Goal: Information Seeking & Learning: Learn about a topic

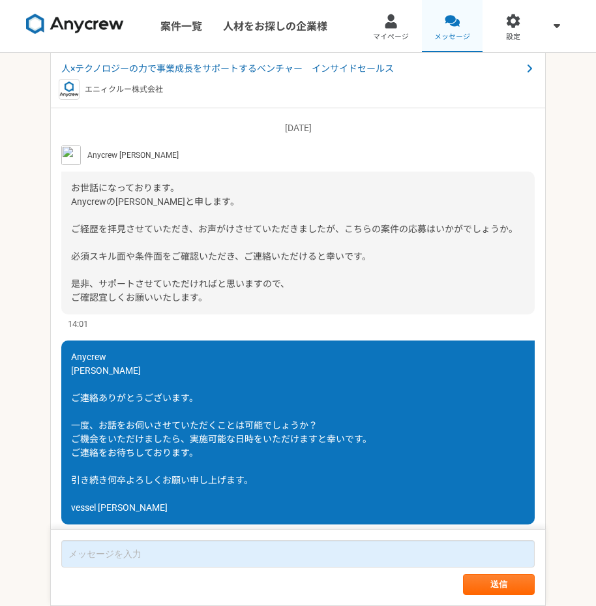
click at [456, 32] on span "メッセージ" at bounding box center [452, 37] width 36 height 10
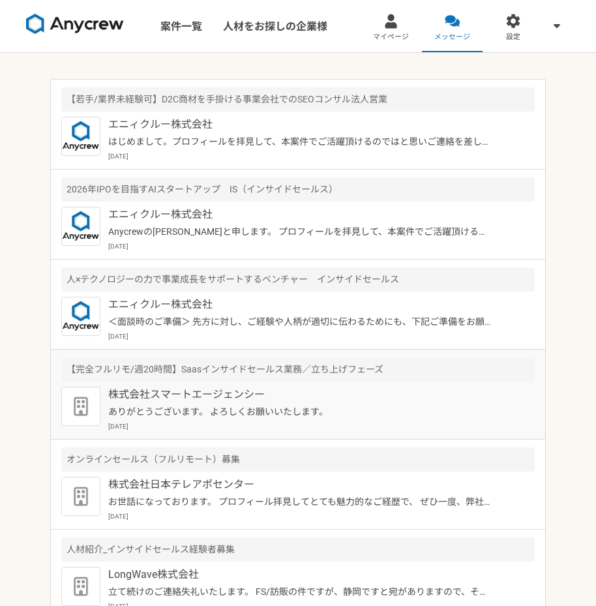
click at [277, 418] on p "ありがとうございます。 よろしくお願いいたします。" at bounding box center [300, 412] width 384 height 14
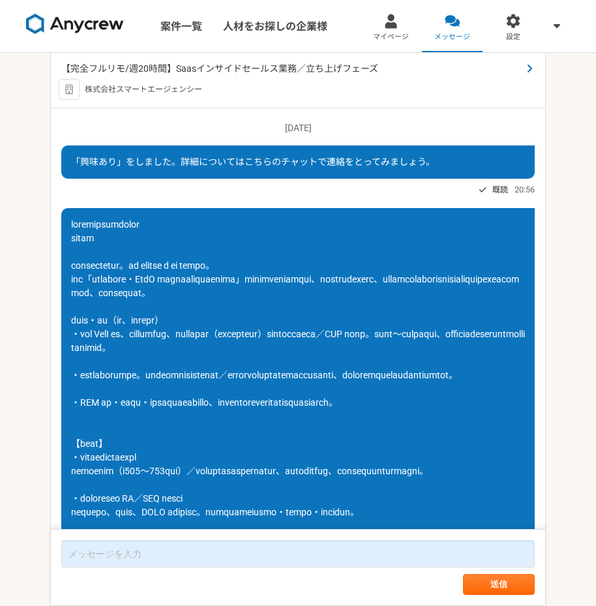
click at [350, 66] on span "【完全フルリモ/週20時間】Saasインサイドセールス業務／立ち上げフェーズ" at bounding box center [291, 69] width 460 height 14
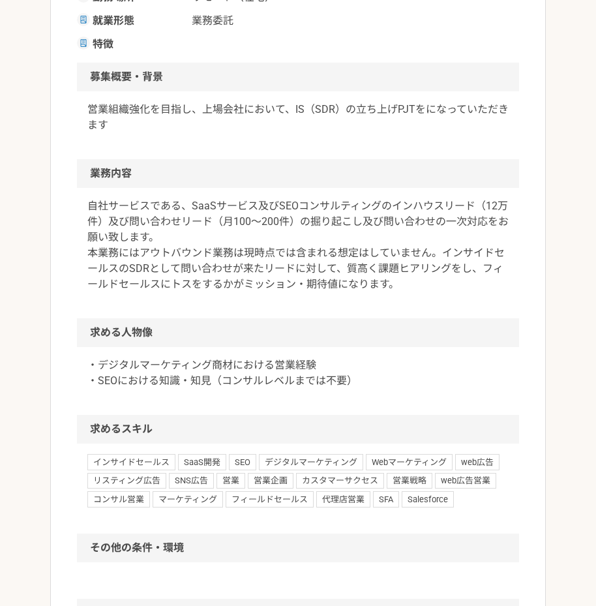
scroll to position [389, 0]
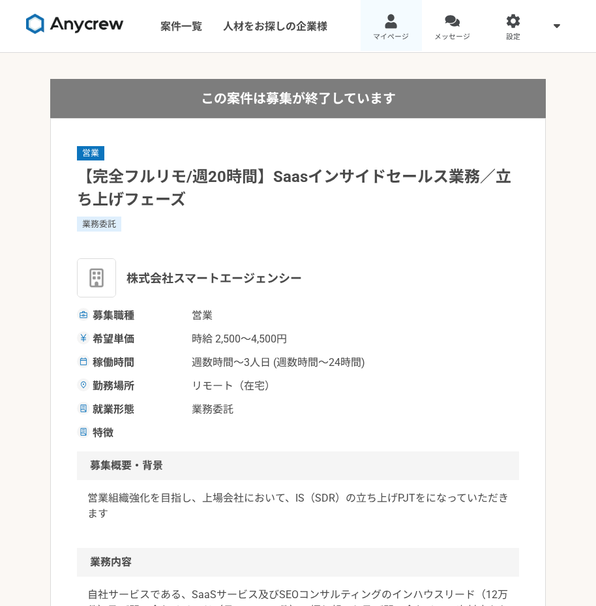
click at [396, 31] on link "マイページ" at bounding box center [391, 26] width 61 height 52
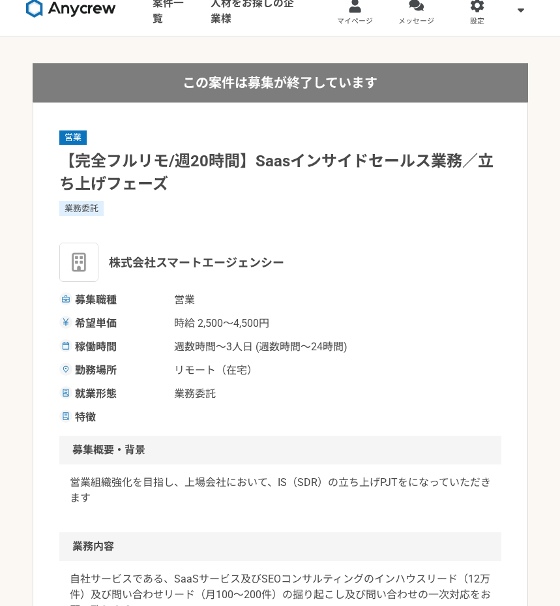
scroll to position [4, 0]
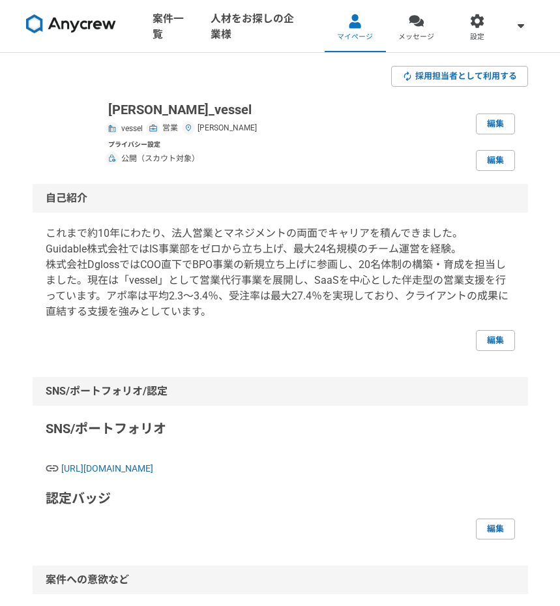
scroll to position [76, 0]
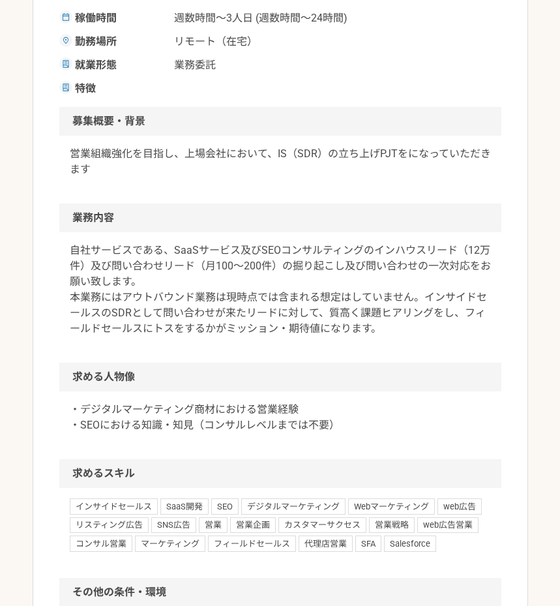
scroll to position [353, 0]
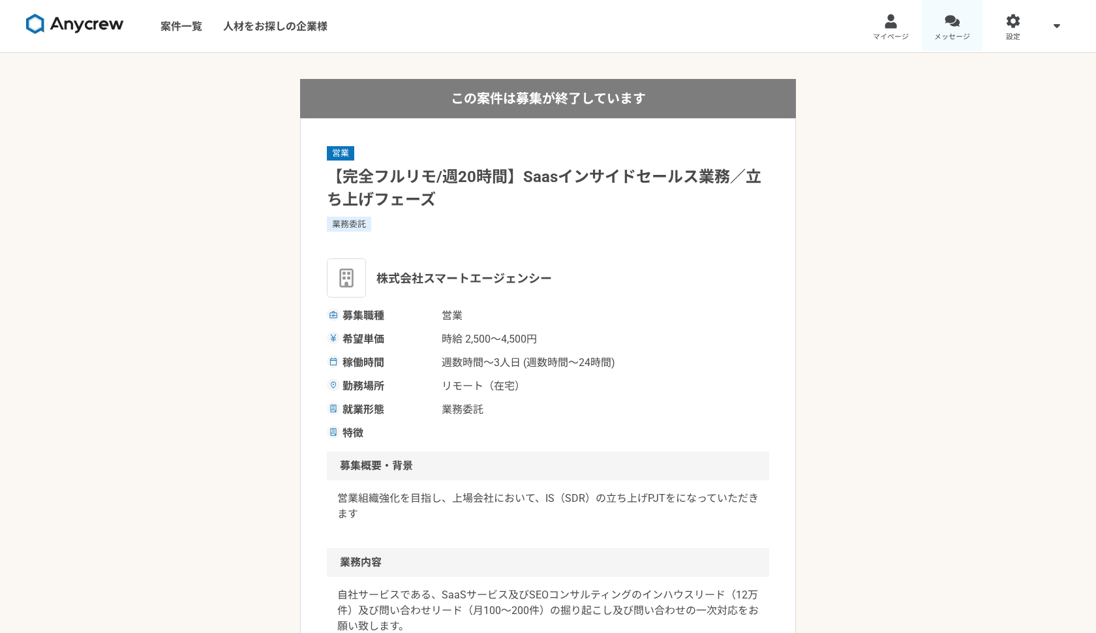
click at [595, 26] on div at bounding box center [951, 21] width 15 height 15
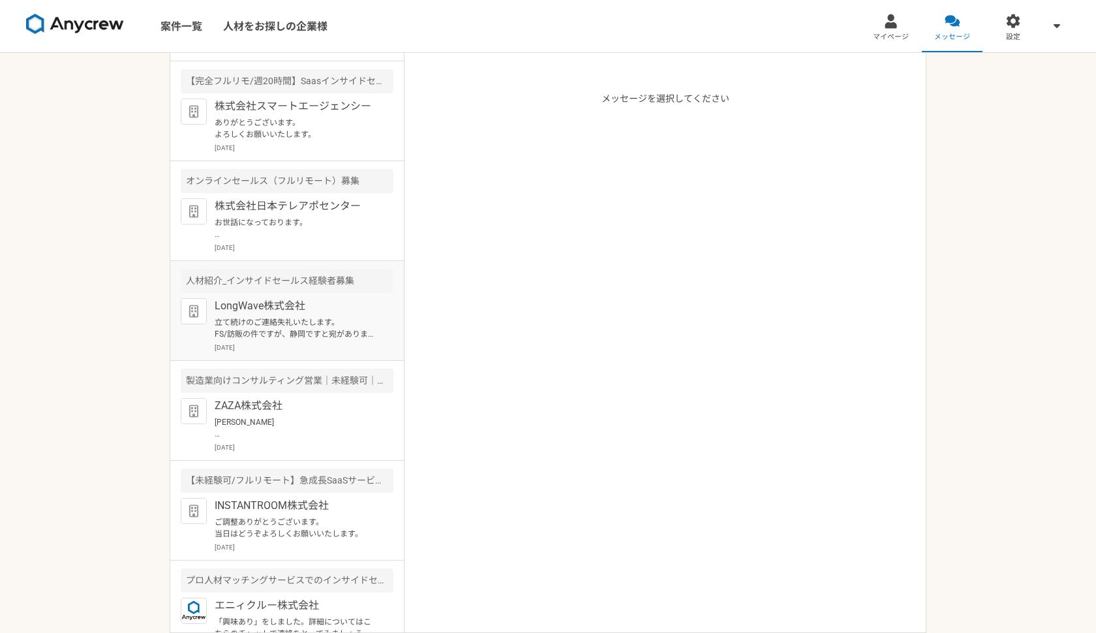
scroll to position [273, 0]
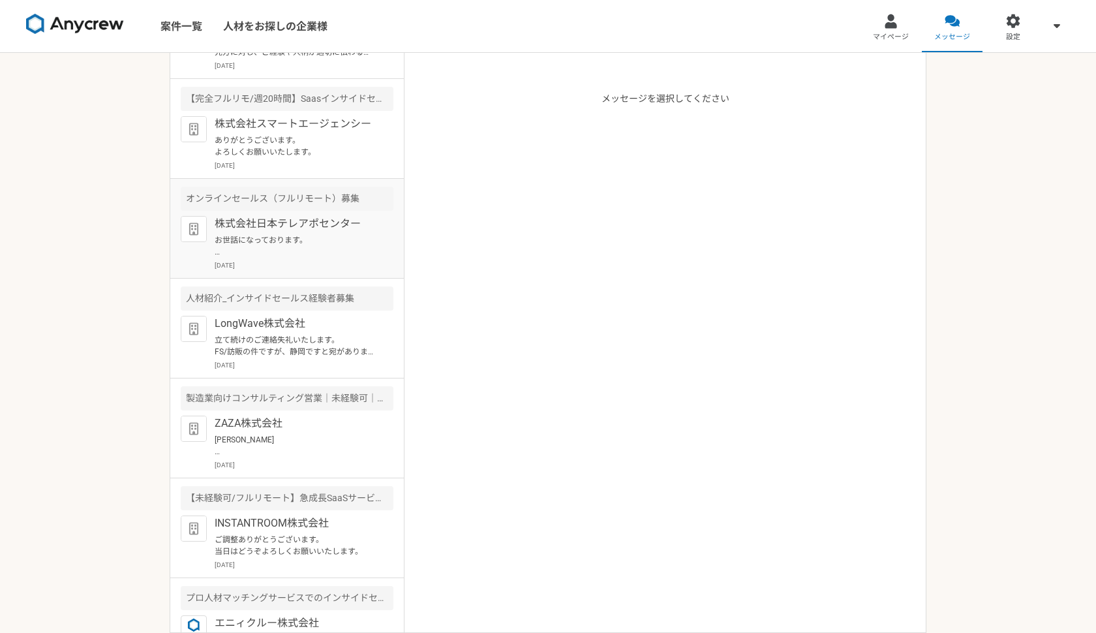
click at [295, 231] on p "株式会社日本テレアポセンター" at bounding box center [295, 224] width 161 height 16
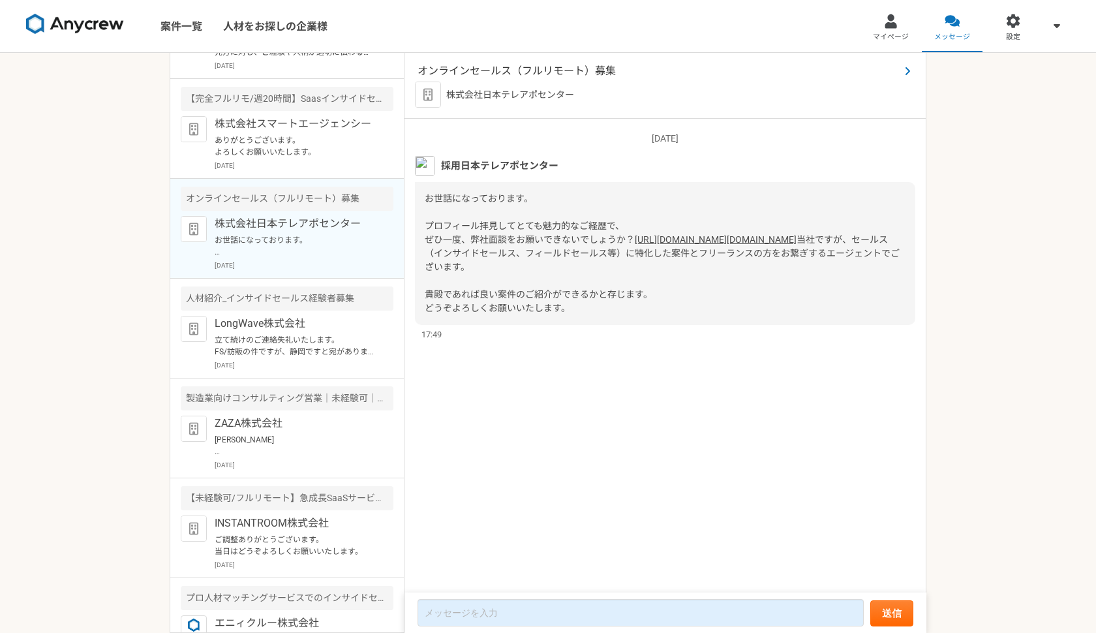
click at [595, 76] on span "オンラインセールス（フルリモート）募集" at bounding box center [658, 71] width 482 height 16
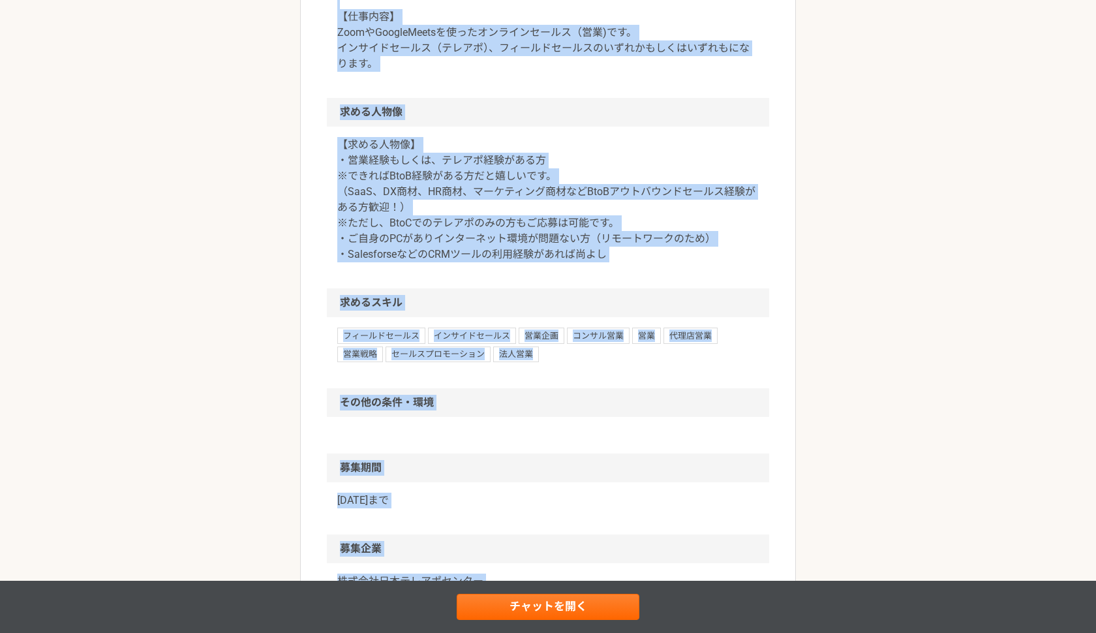
scroll to position [741, 0]
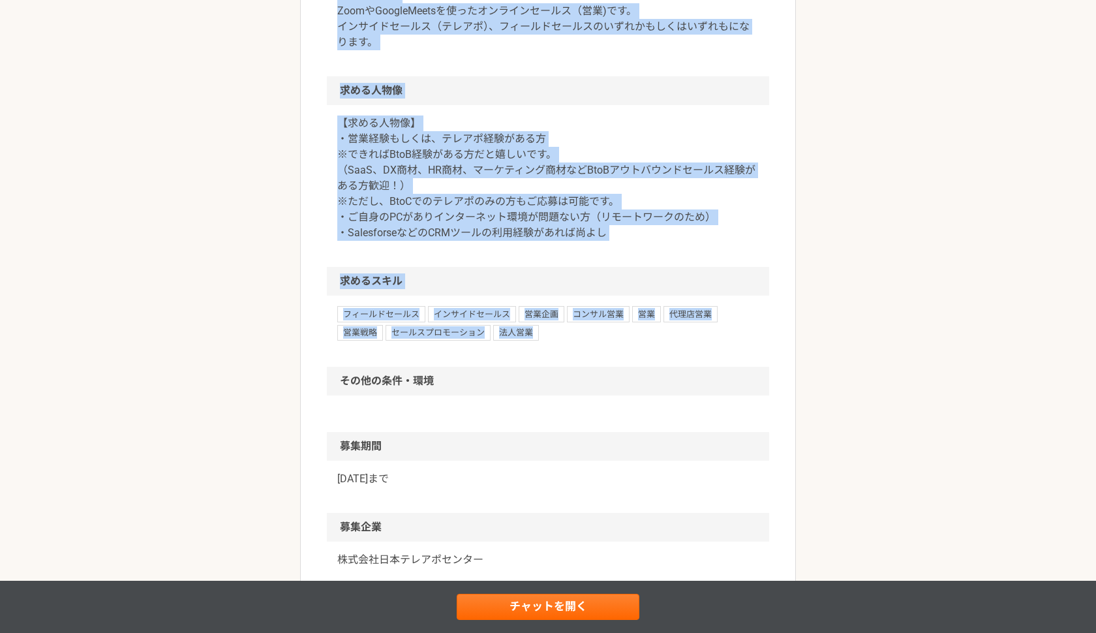
drag, startPoint x: 322, startPoint y: 202, endPoint x: 558, endPoint y: 348, distance: 278.0
click at [558, 348] on article "営業 オンラインセールス（フルリモート）募集 業務委託 株式会社日本テレアポセンター 募集職種 営業 希望単価 時給 2,500〜3,000円 稼働時間 週5…" at bounding box center [548, 0] width 496 height 1324
copy article "募集職種 営業 希望単価 時給 2,500〜3,000円 稼働時間 週5人日(40時間/週) 勤務場所 リモート（在宅） 就業形態 業務委託 特徴 募集概要・…"
click at [476, 189] on p "【求める人物像】 ・営業経験もしくは、テレアポ経験がある方 ※できればBtoB経験がある方だと嬉しいです。 （SaaS、DX商材、HR商材、マーケティング商材…" at bounding box center [547, 177] width 421 height 125
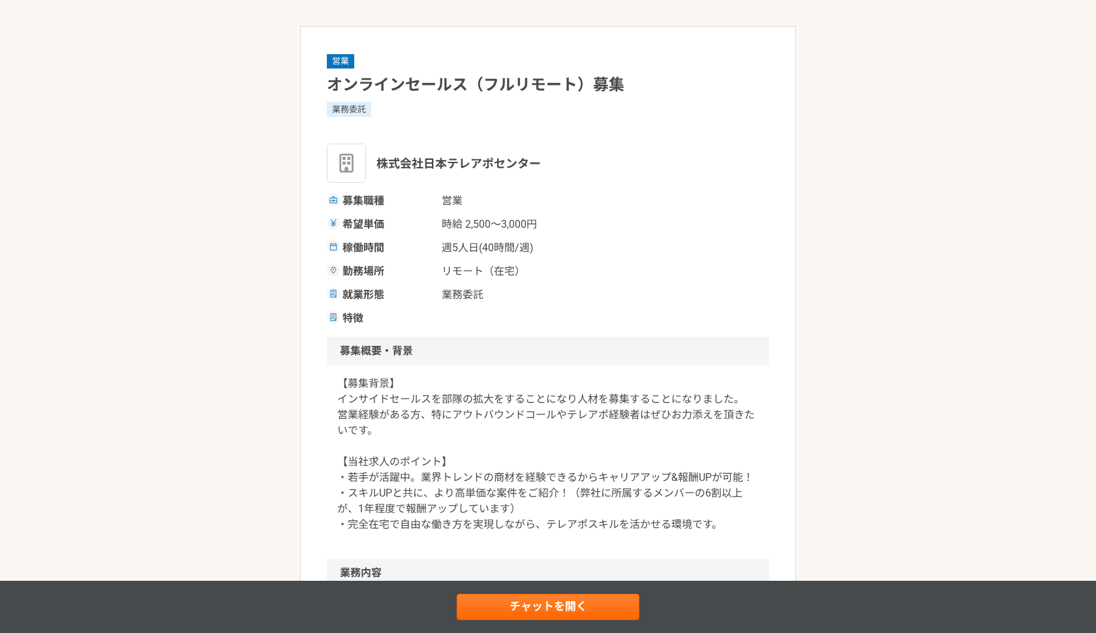
scroll to position [52, 0]
click at [595, 215] on div "募集職種 営業 希望単価 時給 2,500〜3,000円 稼働時間 週5人日(40時間/週) 勤務場所 リモート（在宅） 就業形態 業務委託 特徴" at bounding box center [548, 260] width 442 height 133
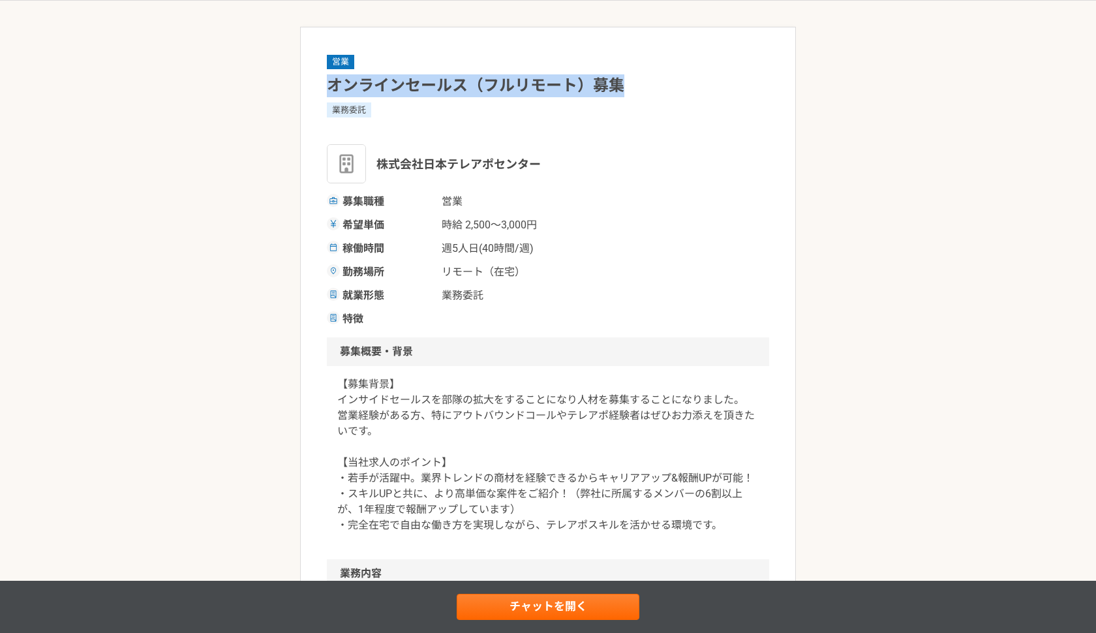
drag, startPoint x: 327, startPoint y: 77, endPoint x: 641, endPoint y: 89, distance: 314.6
click at [595, 89] on h1 "オンラインセールス（フルリモート）募集" at bounding box center [548, 85] width 442 height 23
copy h1 "オンラインセールス（フルリモート）募集"
